Goal: Transaction & Acquisition: Book appointment/travel/reservation

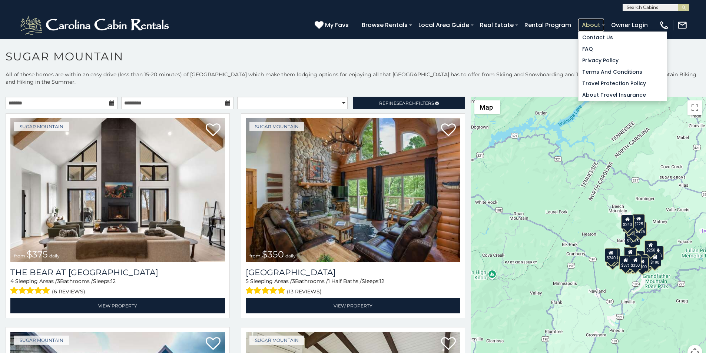
click at [604, 21] on link "About" at bounding box center [591, 25] width 26 height 13
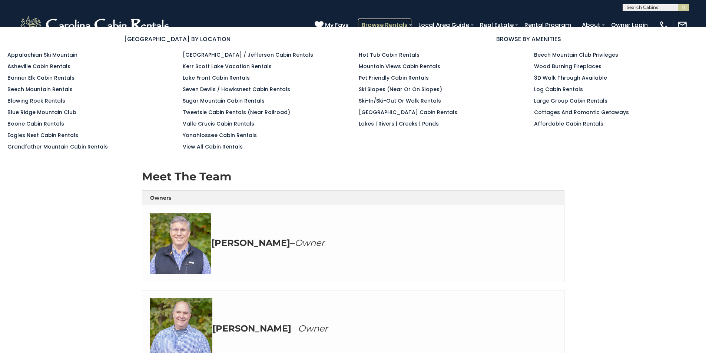
click at [411, 22] on link "Browse Rentals" at bounding box center [384, 25] width 53 height 13
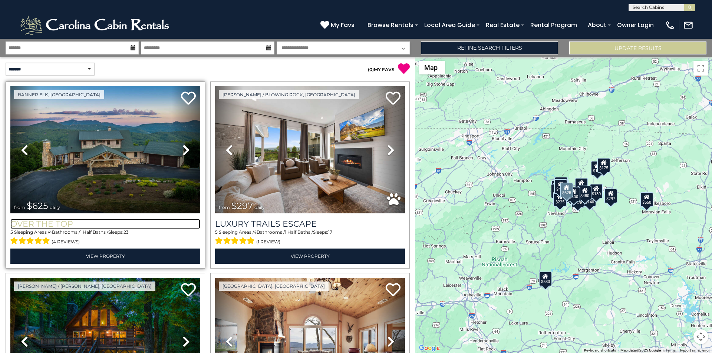
click at [10, 219] on h3 "Over The Top" at bounding box center [105, 224] width 190 height 10
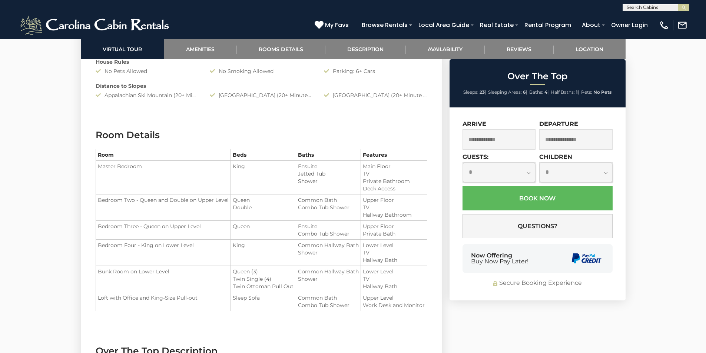
scroll to position [825, 0]
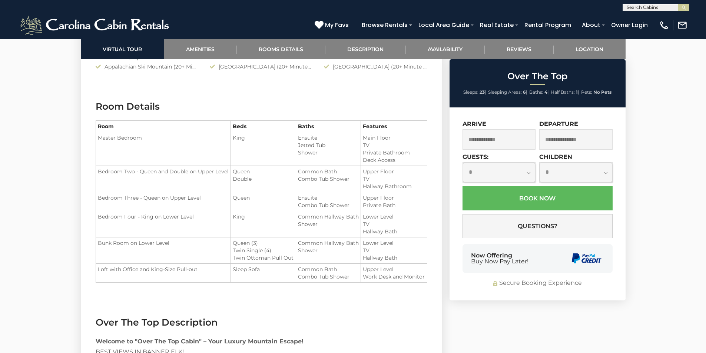
click at [477, 247] on div "Now Offering Buy Now Pay Later!" at bounding box center [538, 258] width 150 height 29
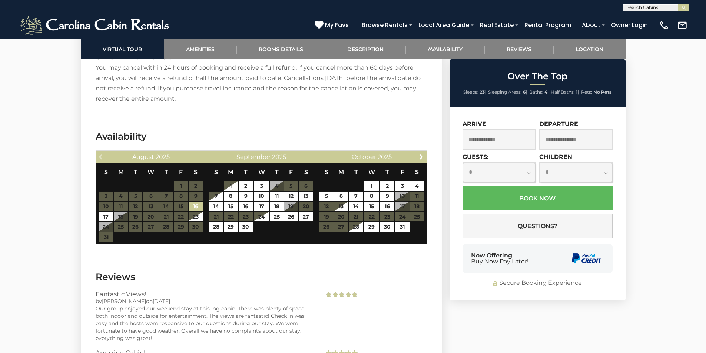
scroll to position [1340, 0]
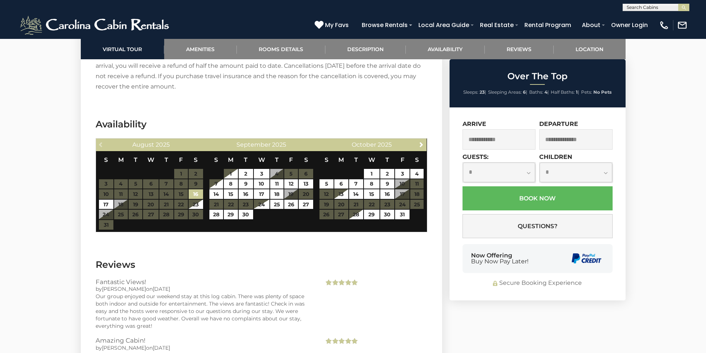
click at [554, 264] on div "Now Offering Buy Now Pay Later!" at bounding box center [538, 258] width 150 height 29
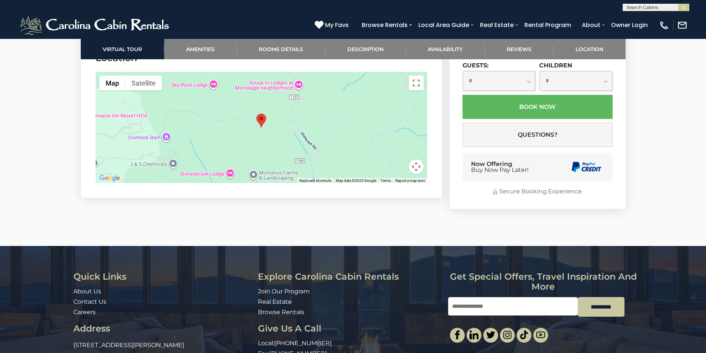
scroll to position [1676, 0]
